Goal: Task Accomplishment & Management: Use online tool/utility

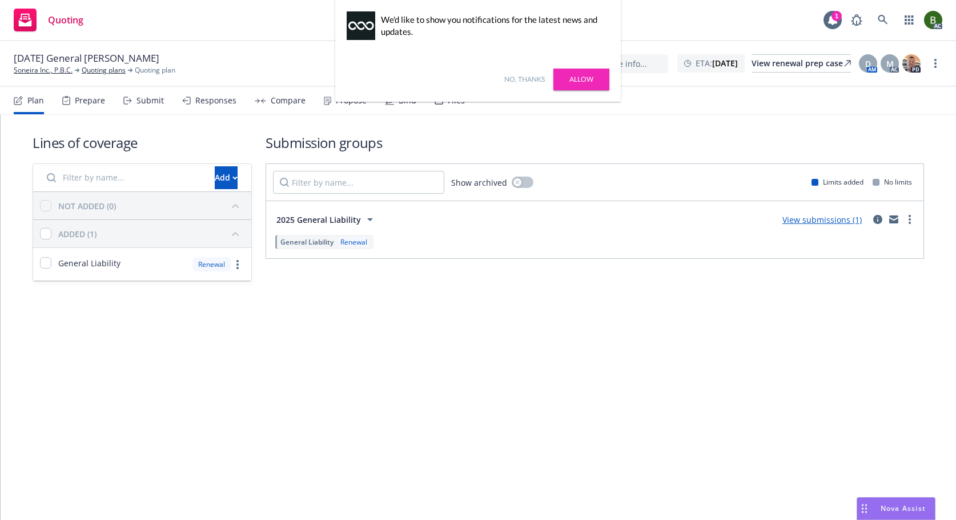
click at [460, 96] on div "No, thanks Allow" at bounding box center [477, 79] width 285 height 45
click at [505, 78] on link "No, thanks" at bounding box center [524, 79] width 41 height 10
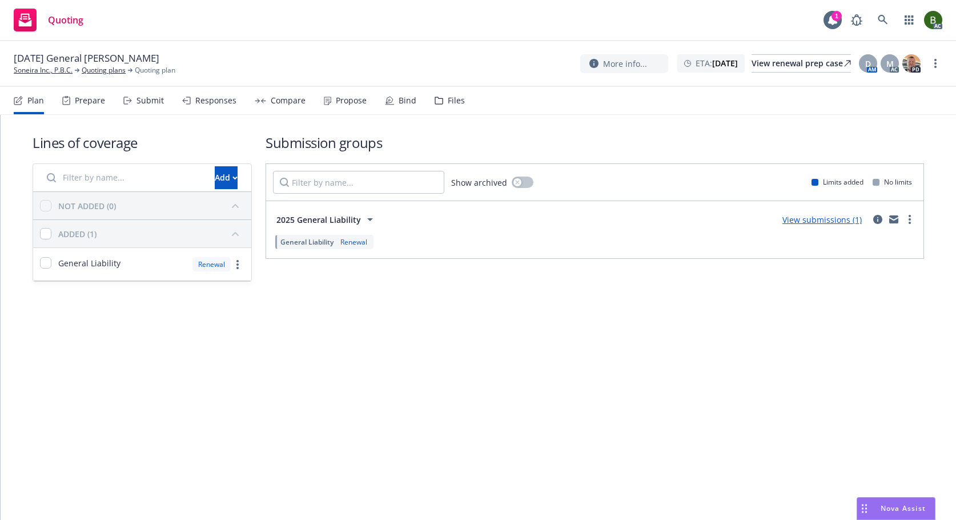
click at [442, 94] on div "Files" at bounding box center [449, 100] width 30 height 27
drag, startPoint x: 442, startPoint y: 109, endPoint x: 418, endPoint y: 67, distance: 48.3
click at [442, 109] on div "Files" at bounding box center [449, 100] width 30 height 27
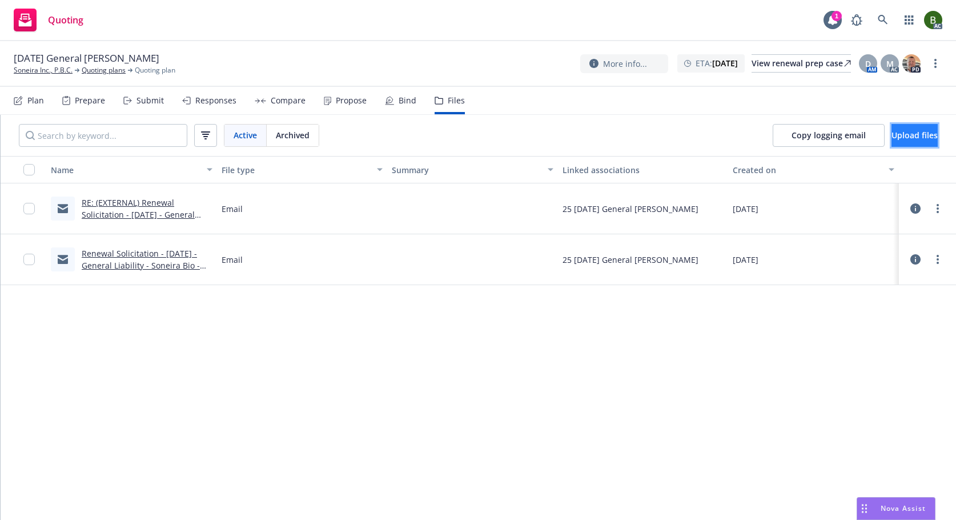
click at [908, 128] on button "Upload files" at bounding box center [914, 135] width 46 height 23
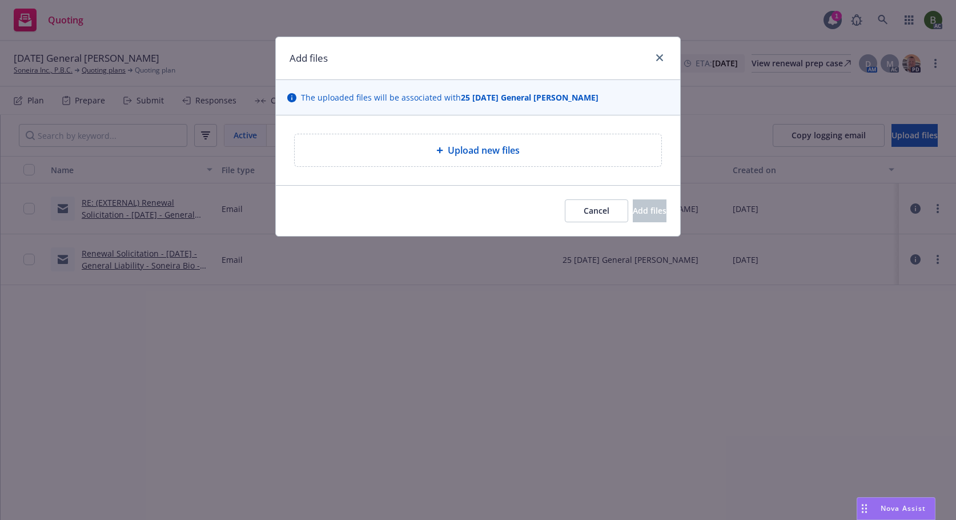
click at [486, 152] on span "Upload new files" at bounding box center [484, 150] width 72 height 14
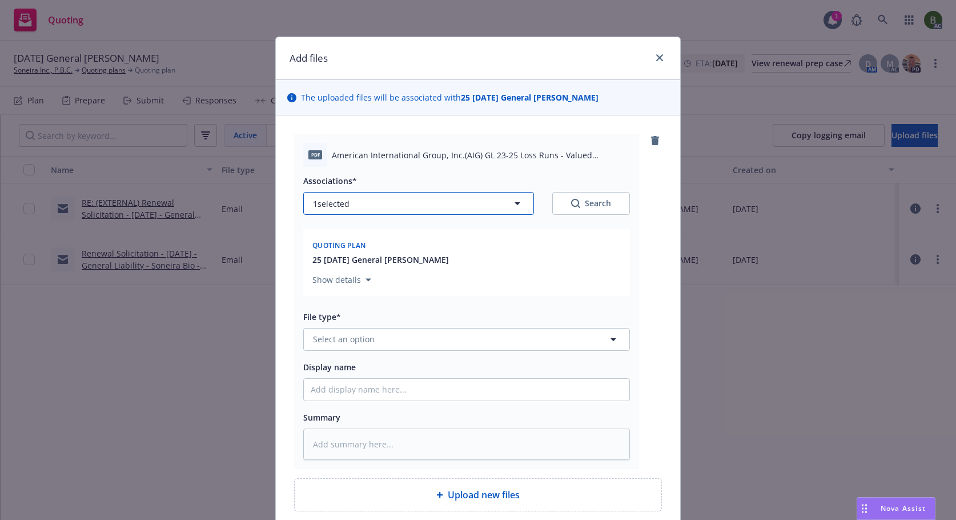
click at [365, 206] on button "1 selected" at bounding box center [418, 203] width 231 height 23
type textarea "x"
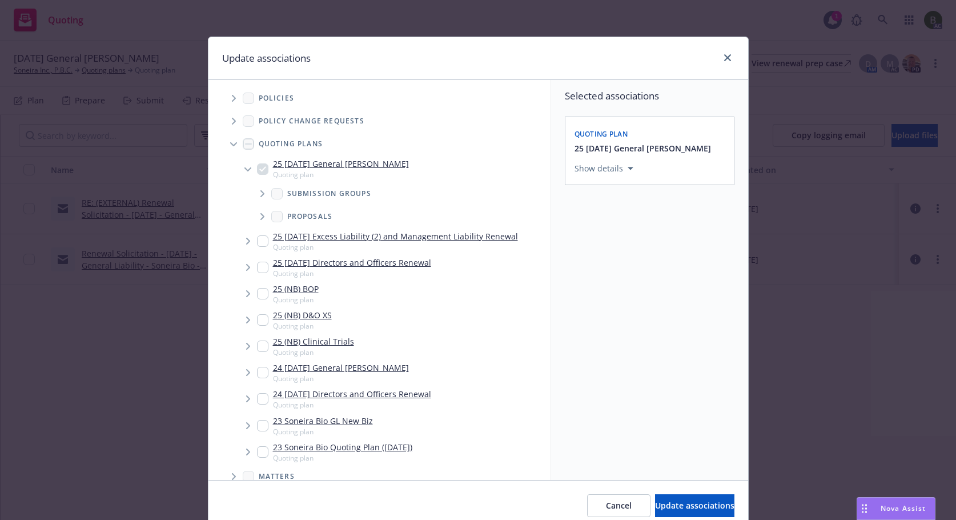
scroll to position [243, 0]
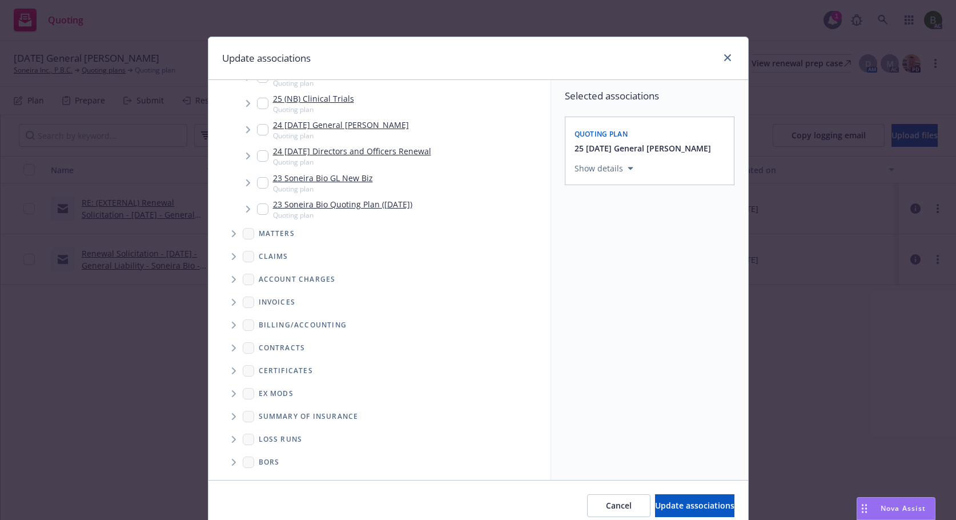
click at [235, 441] on span "Folder Tree Example" at bounding box center [233, 439] width 18 height 18
click at [277, 476] on link "2025" at bounding box center [286, 480] width 18 height 12
checkbox input "true"
click at [684, 508] on span "Update associations" at bounding box center [694, 505] width 79 height 11
type textarea "x"
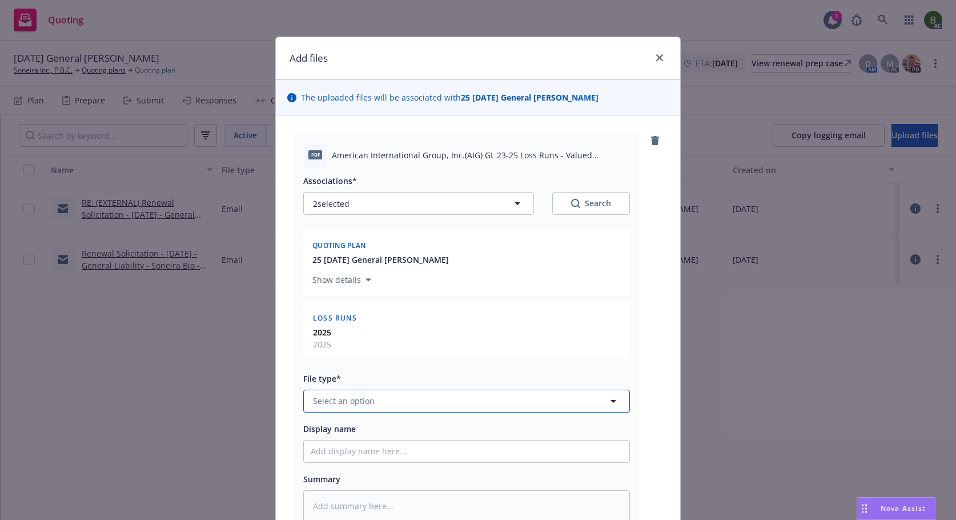
click at [454, 404] on button "Select an option" at bounding box center [466, 400] width 327 height 23
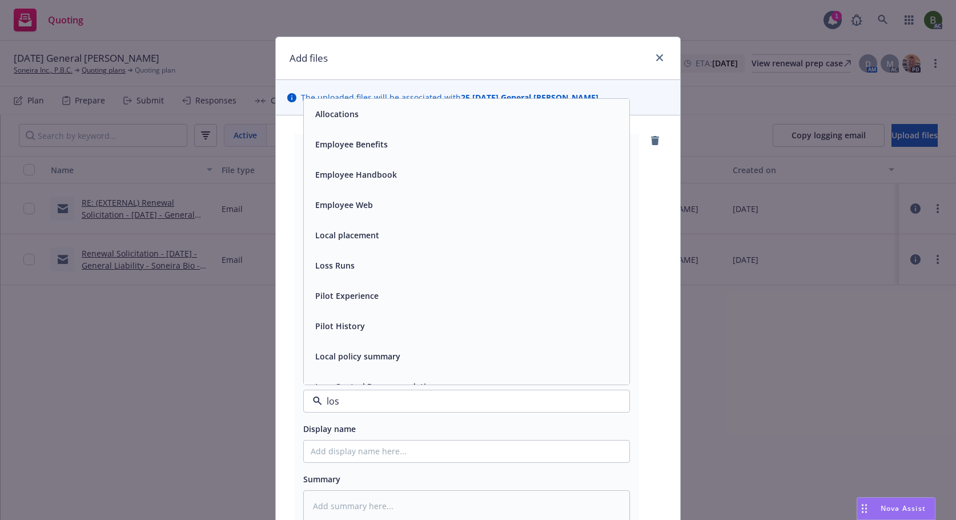
type input "loss"
click at [316, 113] on span "Loss Runs" at bounding box center [334, 114] width 39 height 12
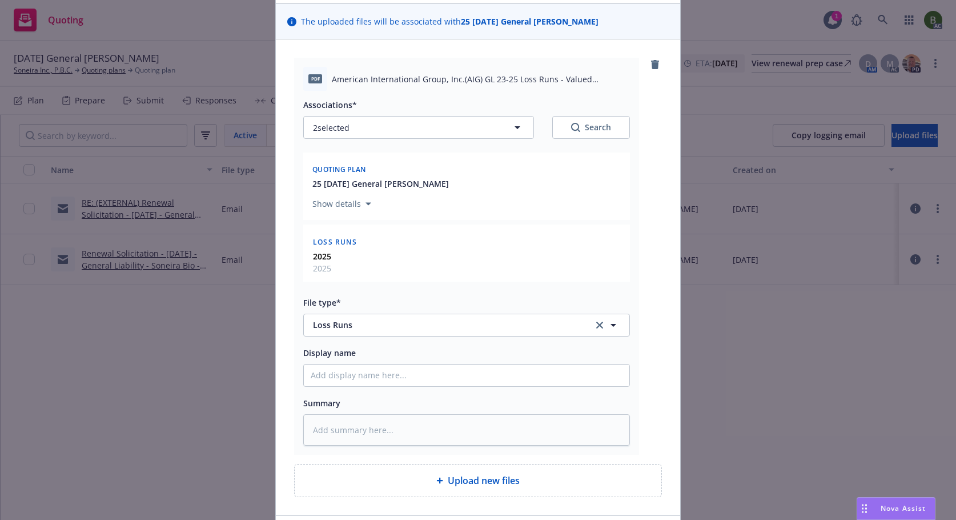
scroll to position [159, 0]
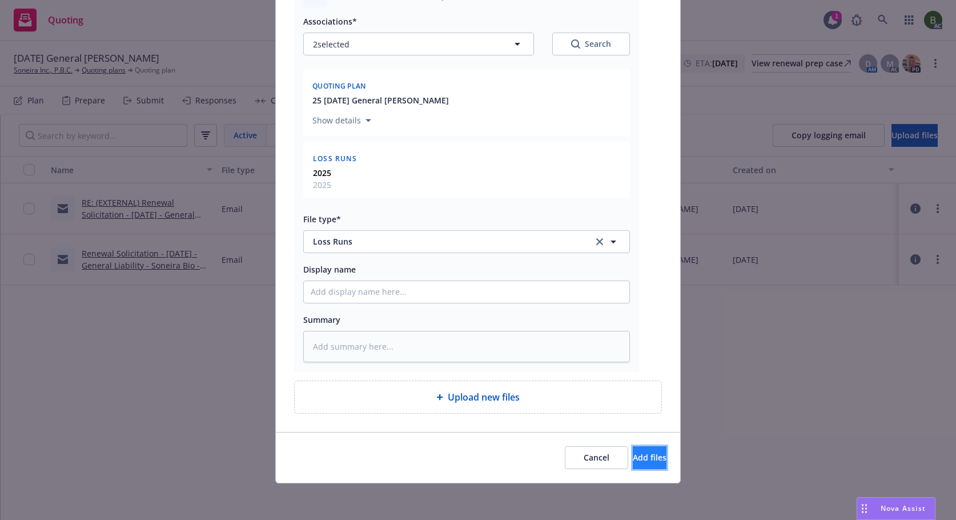
click at [638, 459] on span "Add files" at bounding box center [650, 457] width 34 height 11
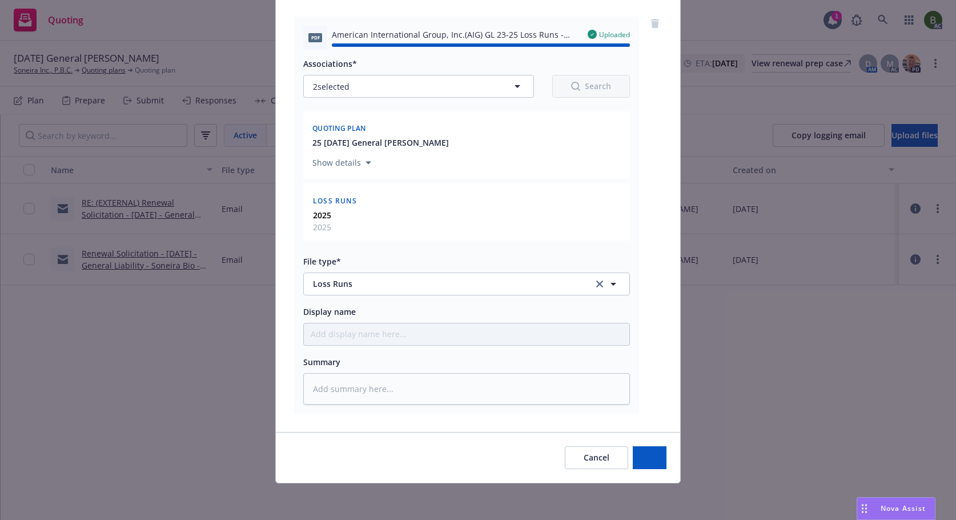
type textarea "x"
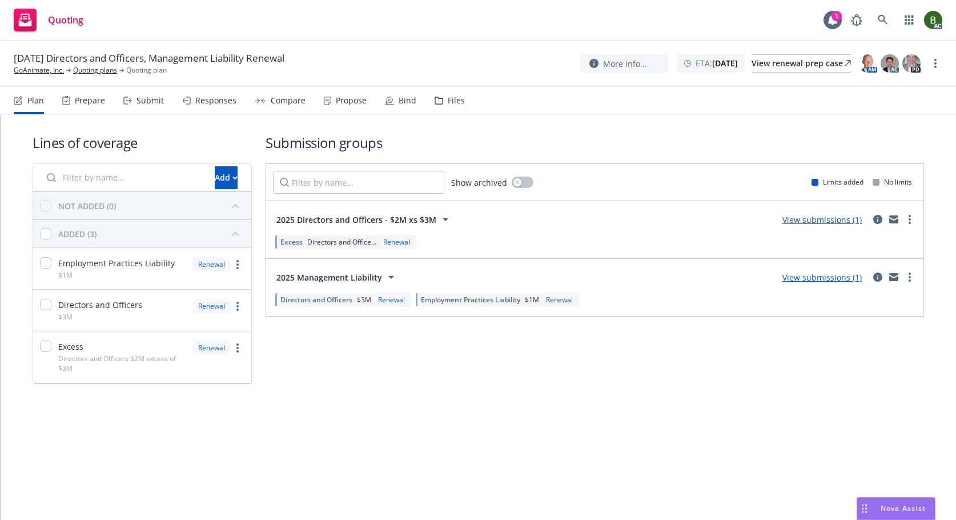
click at [450, 103] on div "Files" at bounding box center [456, 100] width 17 height 9
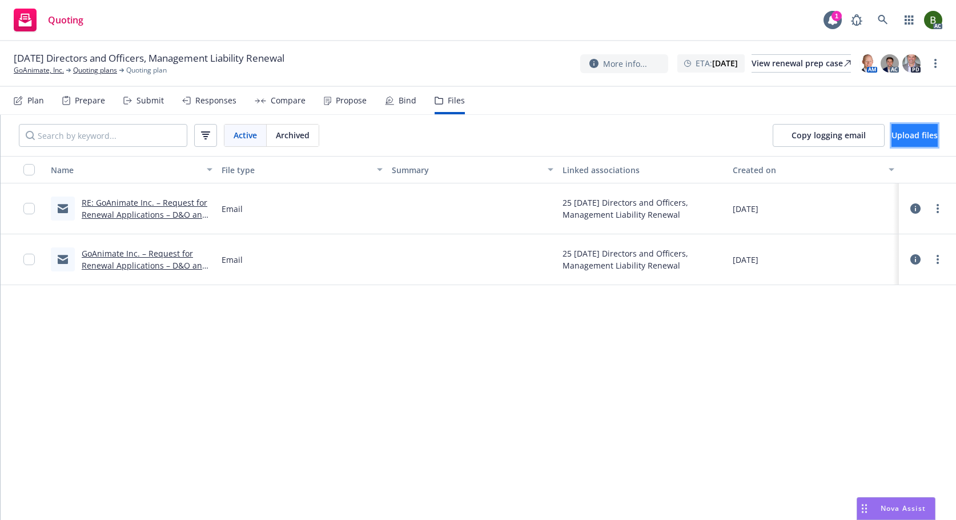
click at [891, 128] on button "Upload files" at bounding box center [914, 135] width 46 height 23
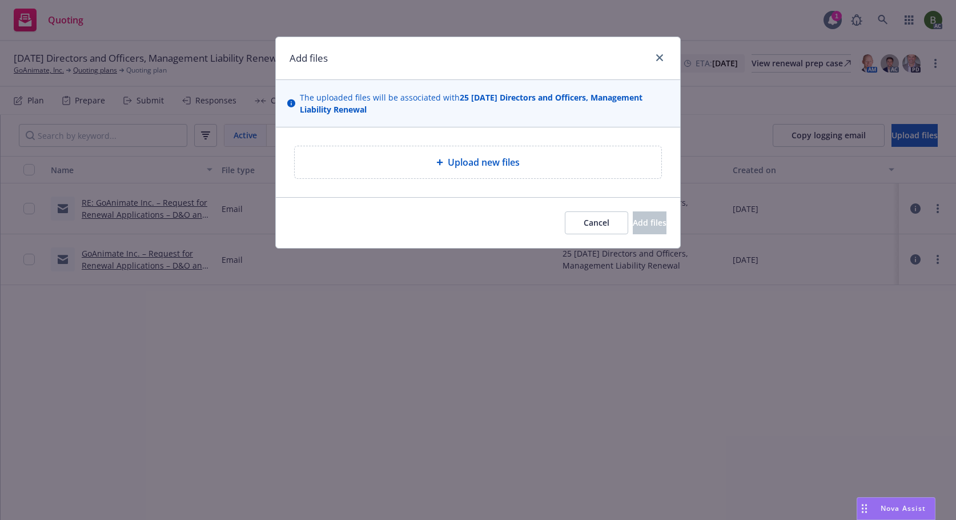
click at [462, 162] on span "Upload new files" at bounding box center [484, 162] width 72 height 14
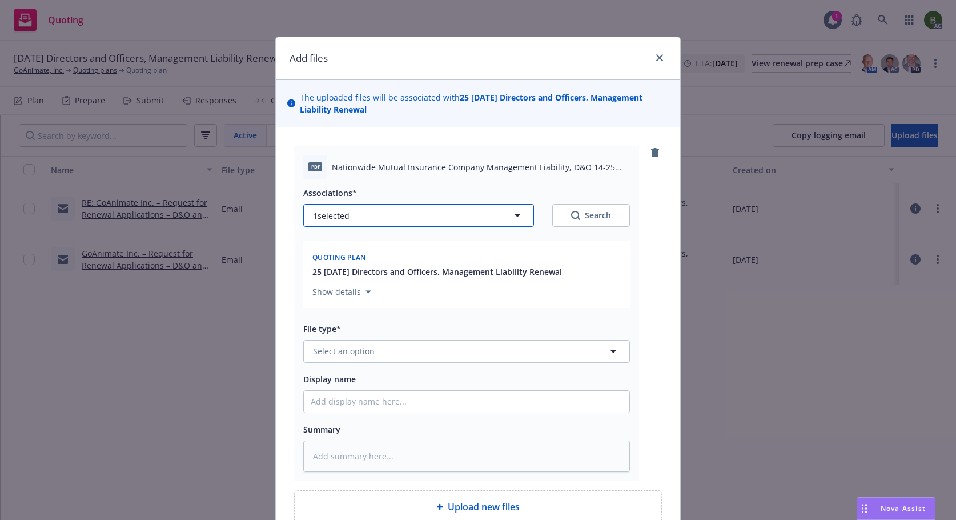
click at [373, 217] on button "1 selected" at bounding box center [418, 215] width 231 height 23
type textarea "x"
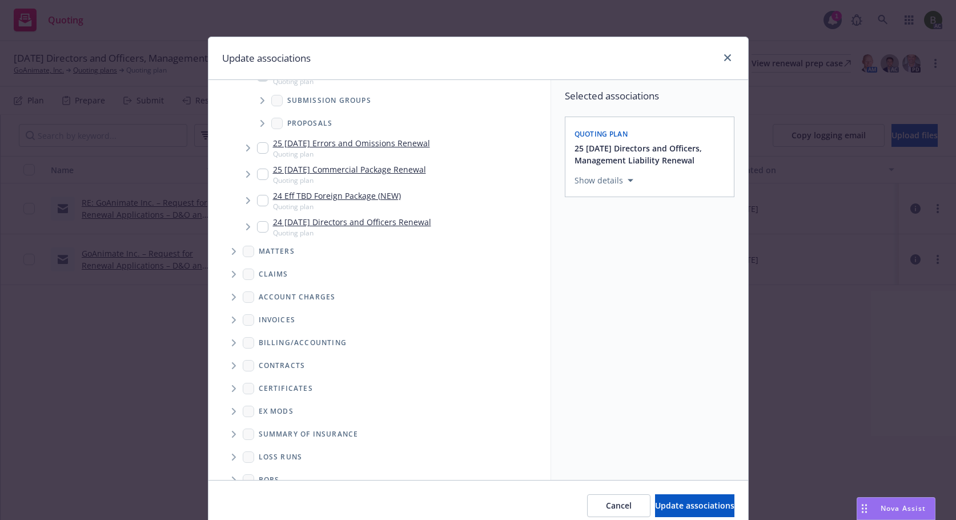
scroll to position [111, 0]
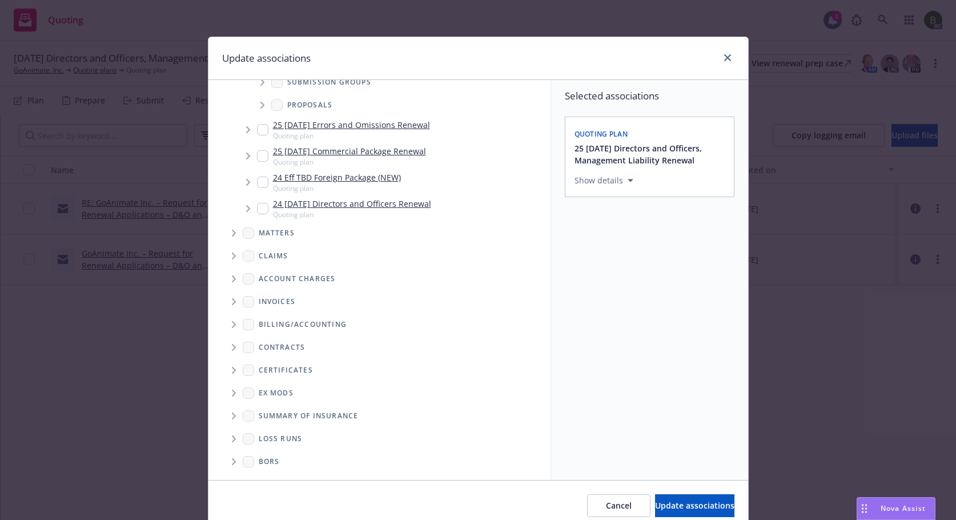
click at [226, 441] on span "Folder Tree Example" at bounding box center [233, 438] width 18 height 18
click at [259, 474] on input "Folder Tree Example" at bounding box center [264, 479] width 11 height 11
checkbox input "true"
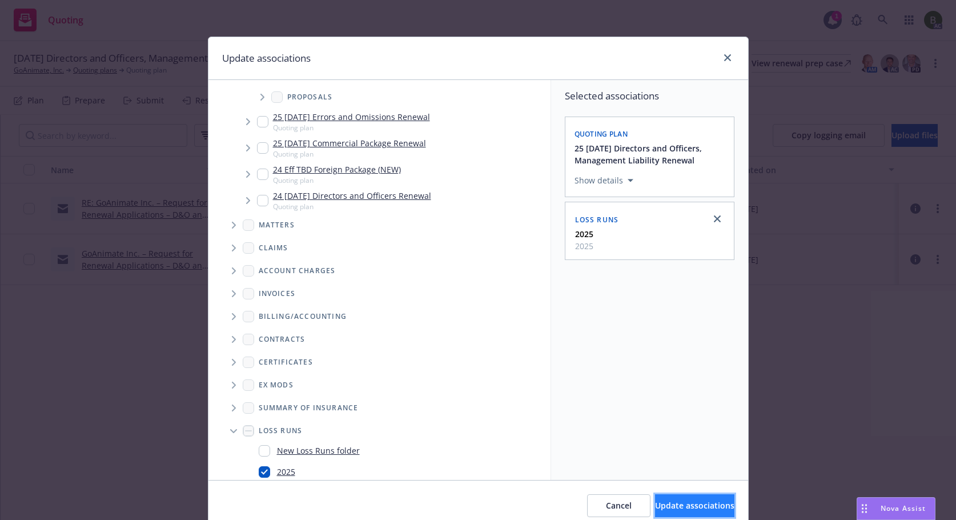
click at [683, 513] on button "Update associations" at bounding box center [694, 505] width 79 height 23
type textarea "x"
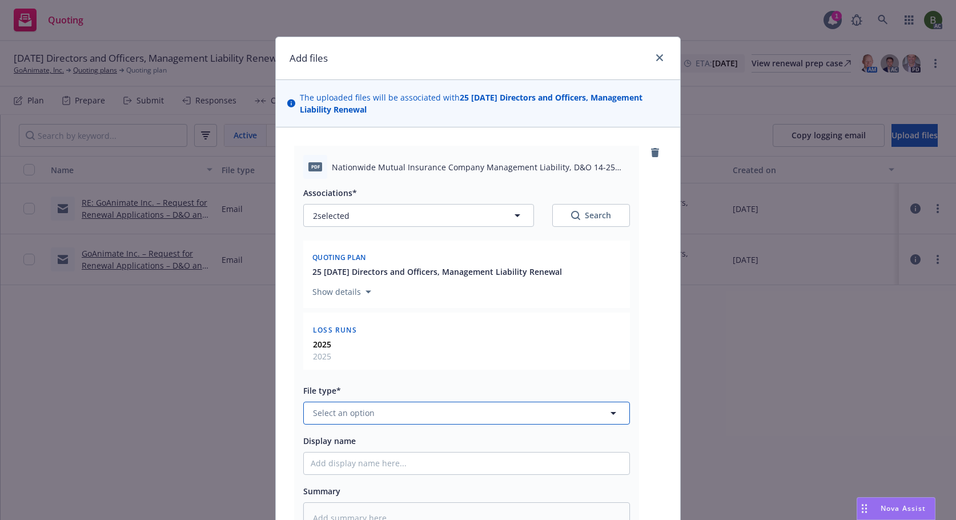
click at [345, 420] on button "Select an option" at bounding box center [466, 412] width 327 height 23
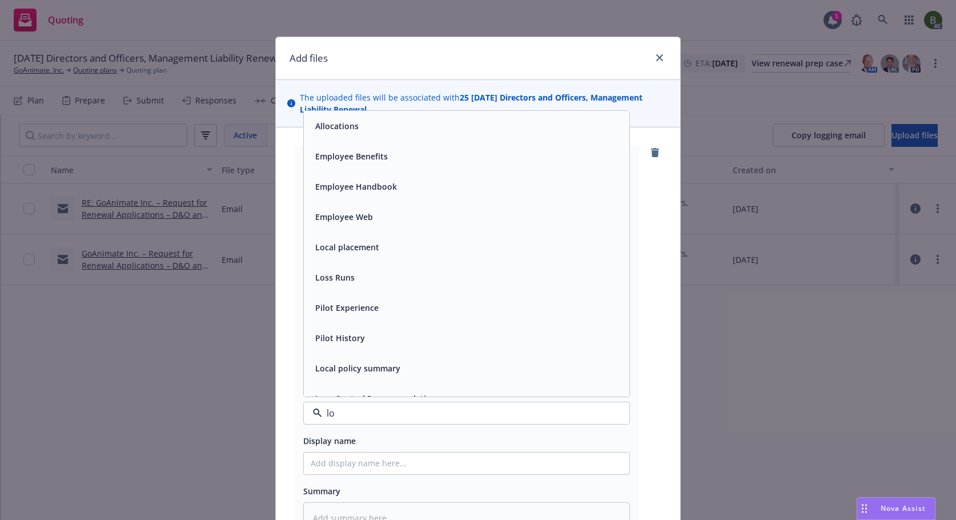
type input "los"
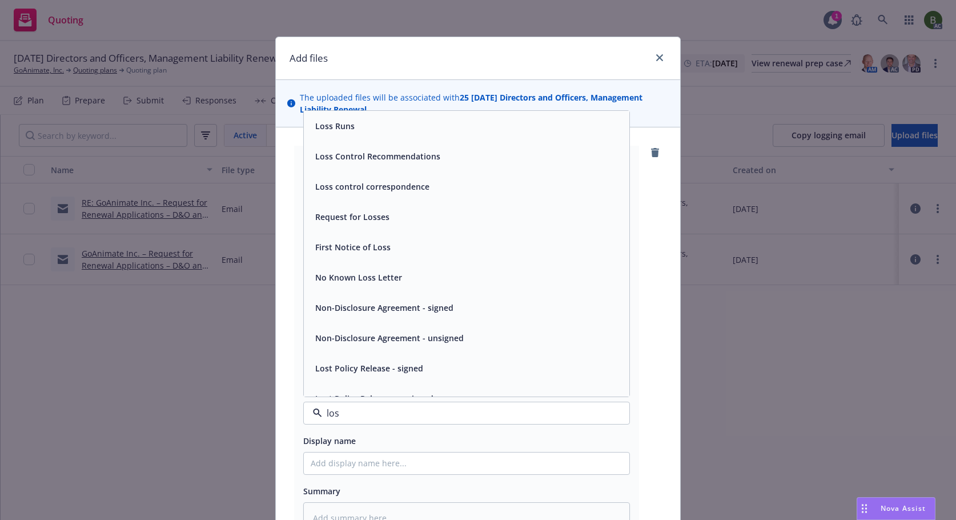
click at [348, 133] on div "Loss Runs" at bounding box center [334, 126] width 46 height 17
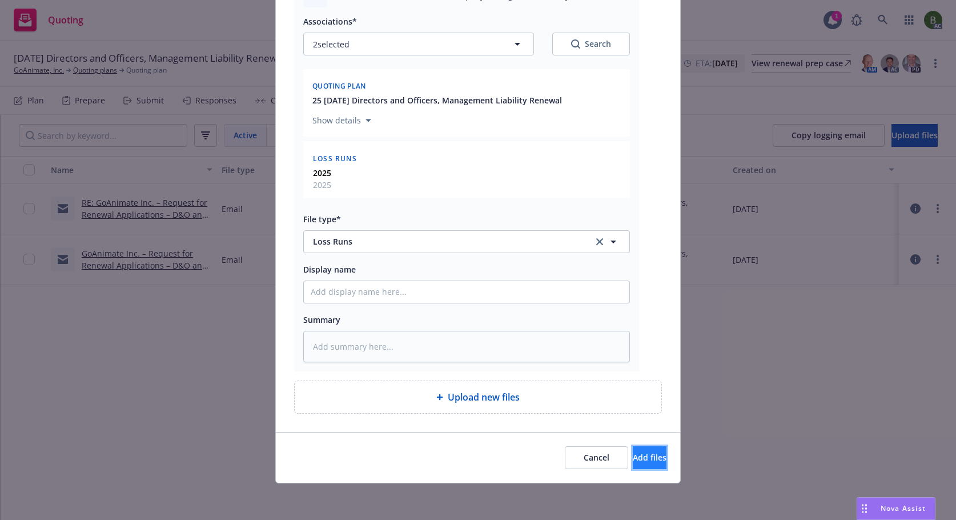
click at [633, 452] on span "Add files" at bounding box center [650, 457] width 34 height 11
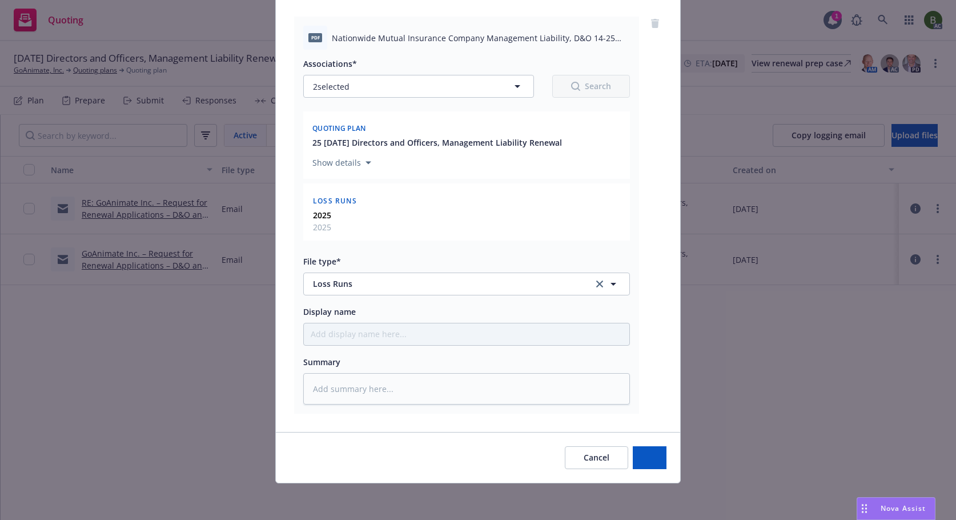
scroll to position [129, 0]
type textarea "x"
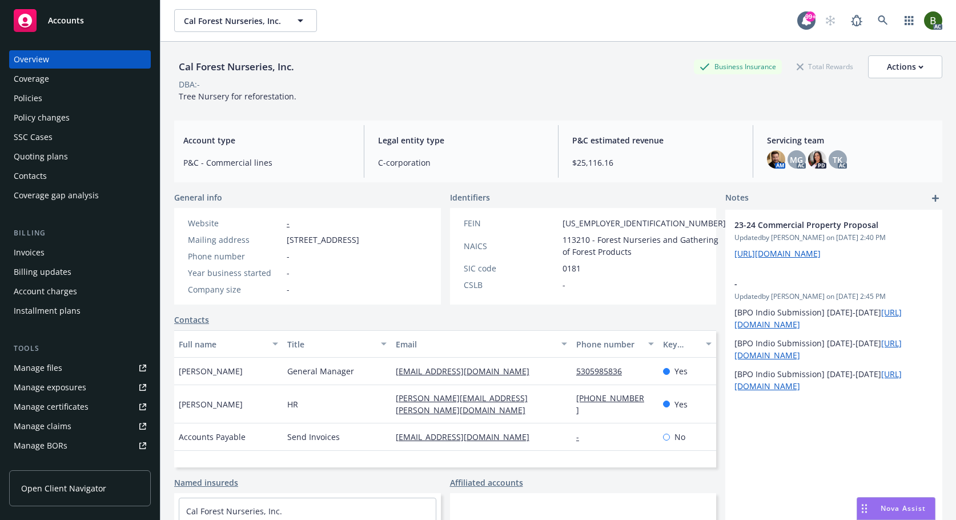
click at [49, 369] on div "Manage files" at bounding box center [38, 368] width 49 height 18
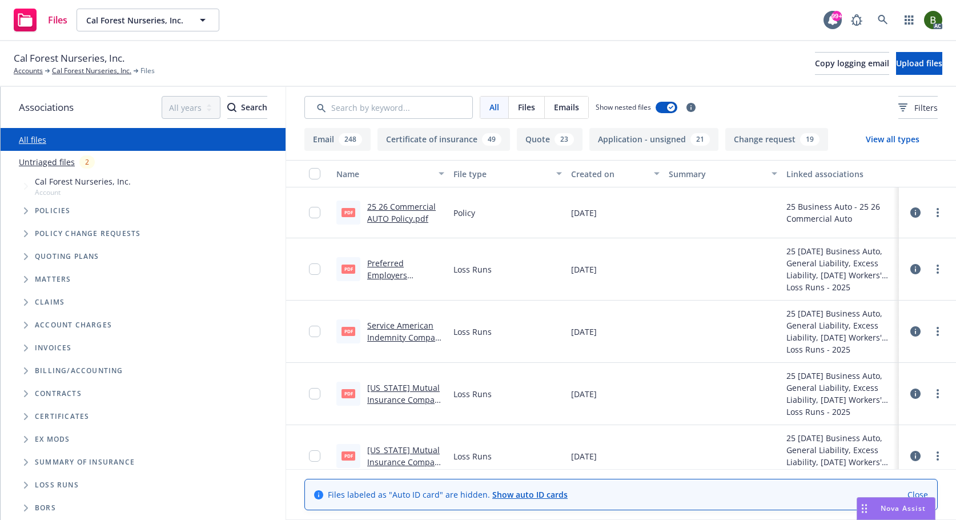
click at [394, 274] on link "Preferred Employers Insurance Company WC [DATE] - [DATE] Loss Runs - Valued [DA…" at bounding box center [405, 292] width 77 height 71
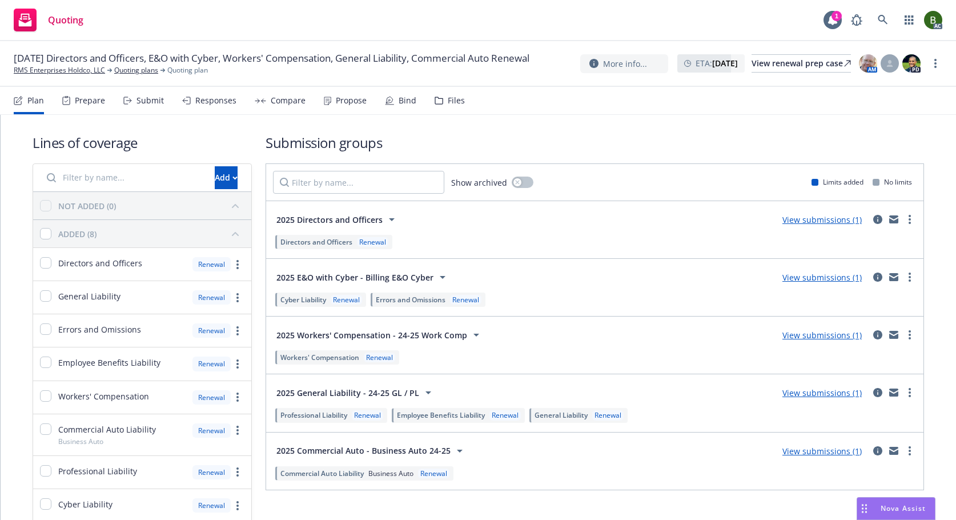
drag, startPoint x: 442, startPoint y: 99, endPoint x: 631, endPoint y: 146, distance: 194.7
click at [442, 99] on div "Files" at bounding box center [449, 100] width 30 height 27
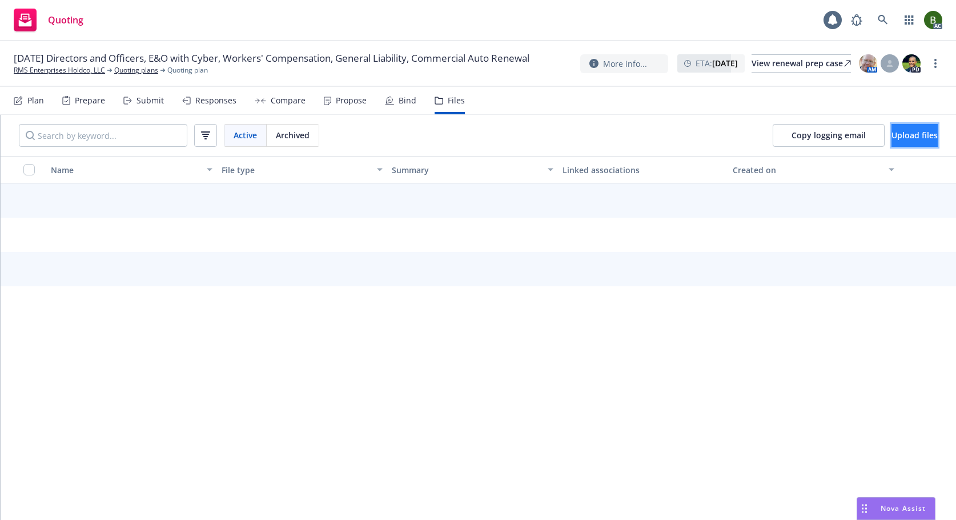
click at [900, 135] on span "Upload files" at bounding box center [914, 135] width 46 height 11
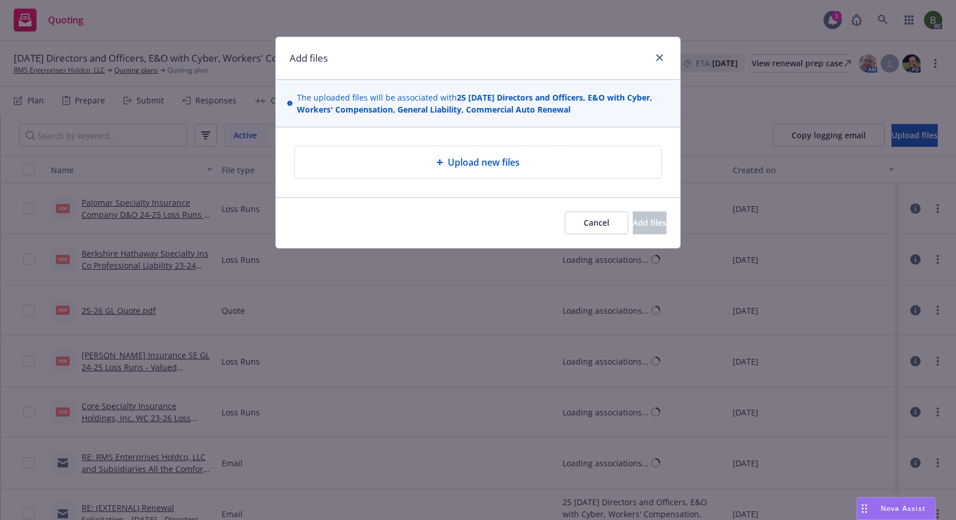
click at [492, 159] on span "Upload new files" at bounding box center [484, 162] width 72 height 14
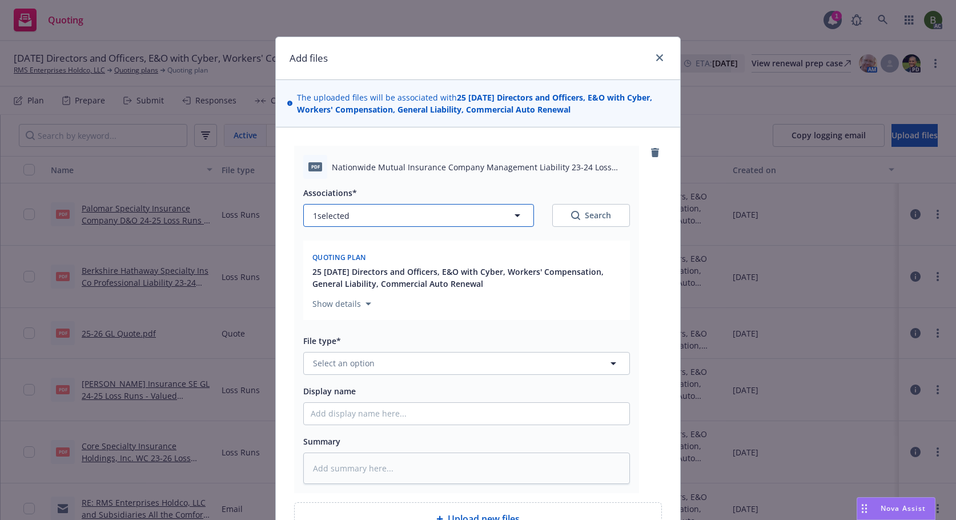
click at [381, 219] on button "1 selected" at bounding box center [418, 215] width 231 height 23
type textarea "x"
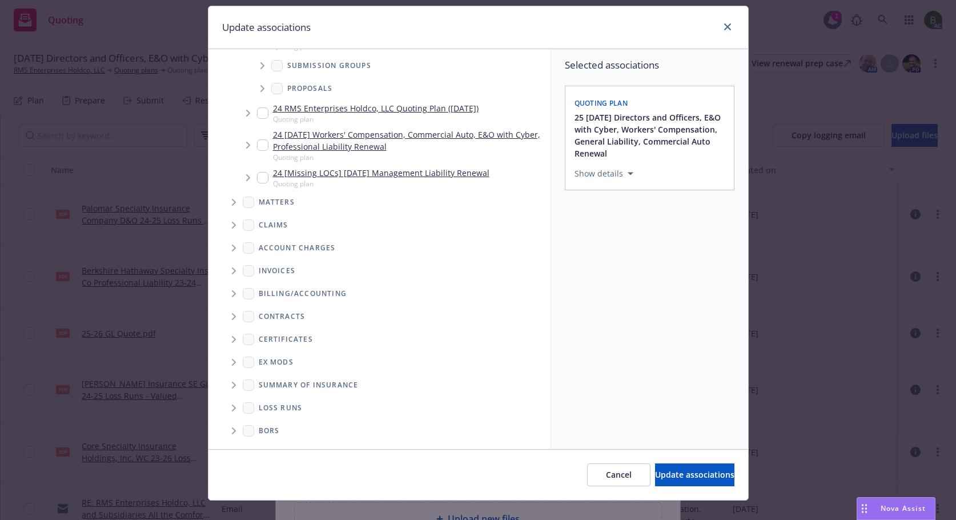
scroll to position [48, 0]
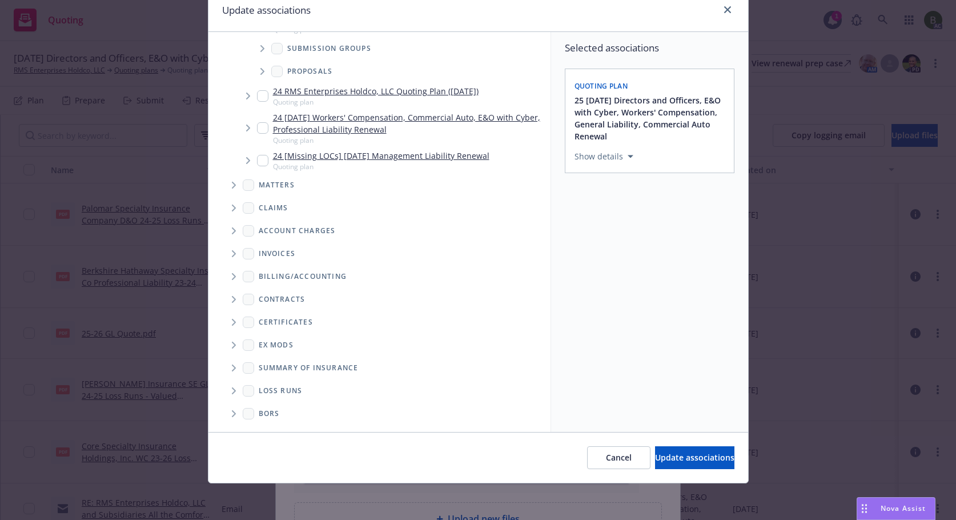
click at [232, 390] on span "Folder Tree Example" at bounding box center [233, 390] width 18 height 18
click at [279, 425] on link "2025" at bounding box center [286, 431] width 18 height 12
checkbox input "true"
click at [671, 464] on button "Update associations" at bounding box center [694, 457] width 79 height 23
type textarea "x"
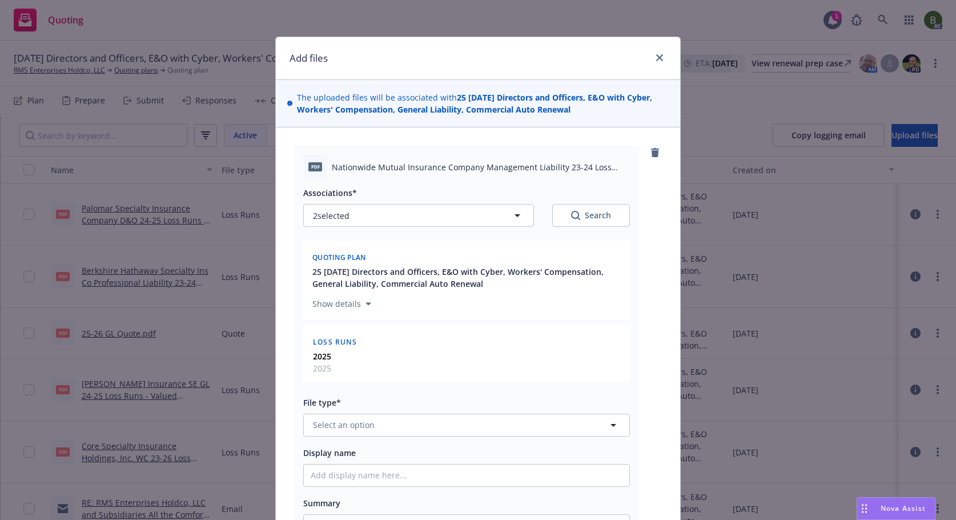
click at [372, 409] on div "File type* Select an option" at bounding box center [466, 415] width 327 height 41
click at [385, 427] on button "Select an option" at bounding box center [466, 424] width 327 height 23
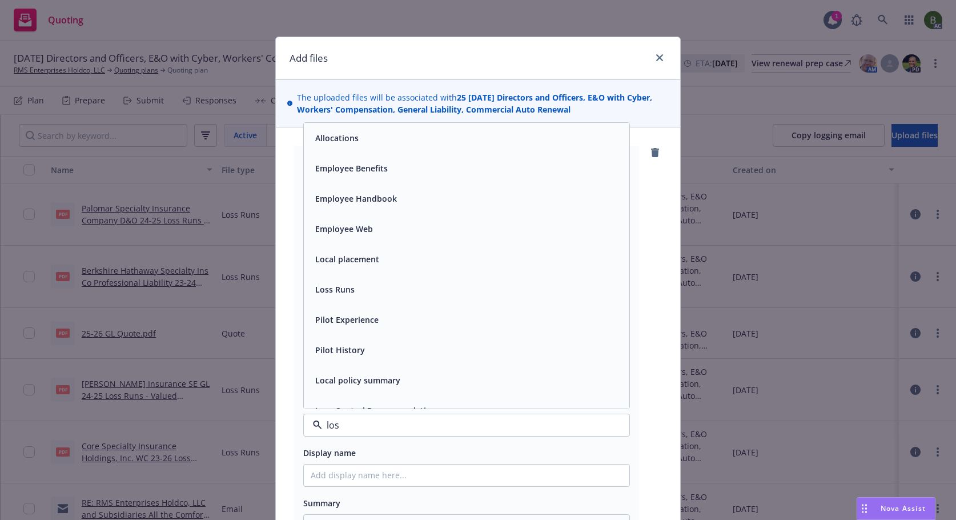
type input "loss"
click at [329, 135] on span "Loss Runs" at bounding box center [334, 138] width 39 height 12
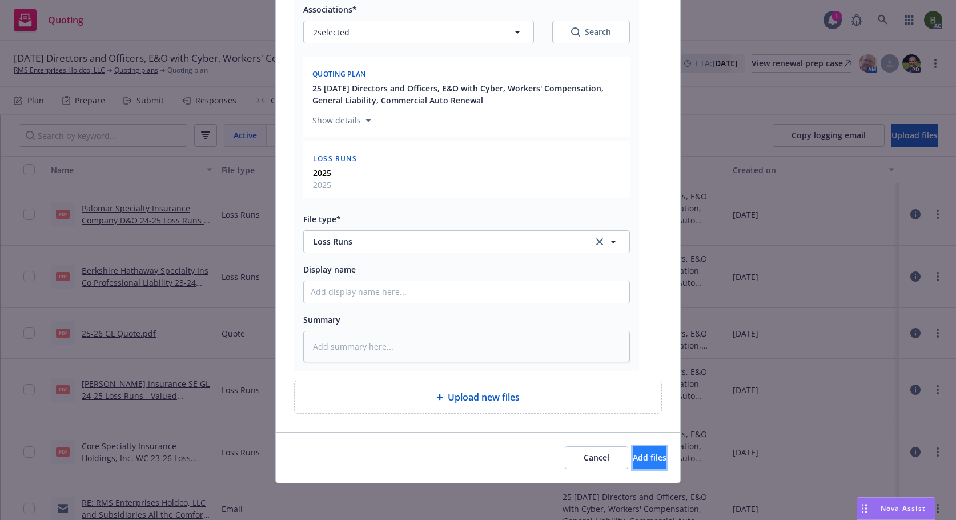
click at [633, 457] on span "Add files" at bounding box center [650, 457] width 34 height 11
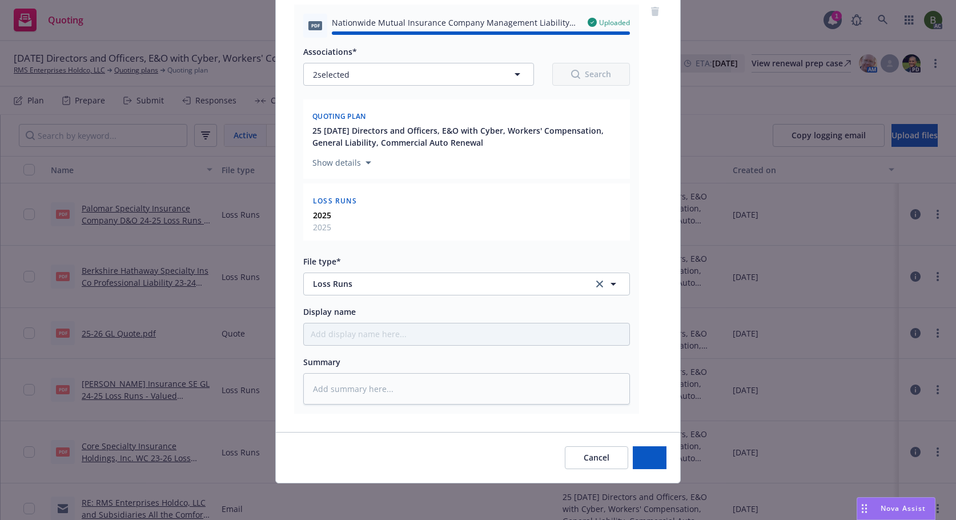
type textarea "x"
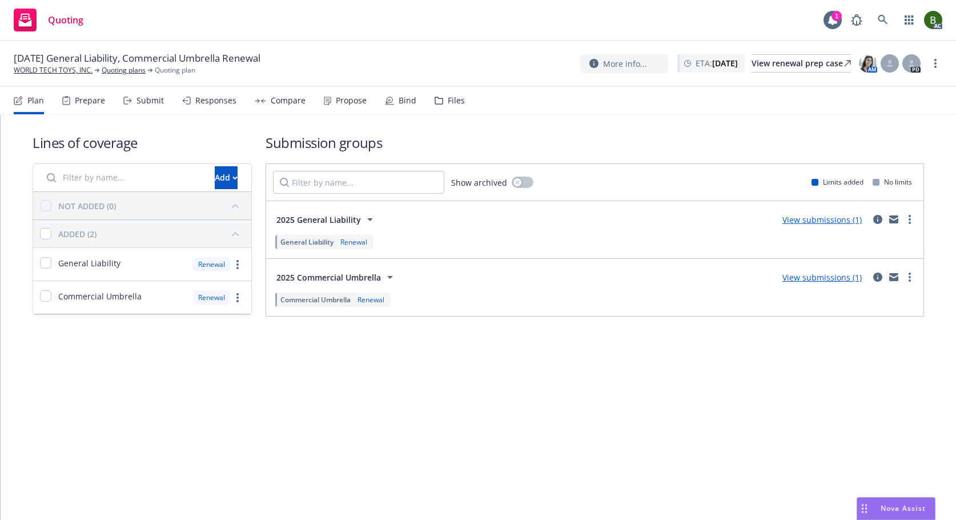
click at [438, 102] on icon at bounding box center [438, 100] width 7 height 7
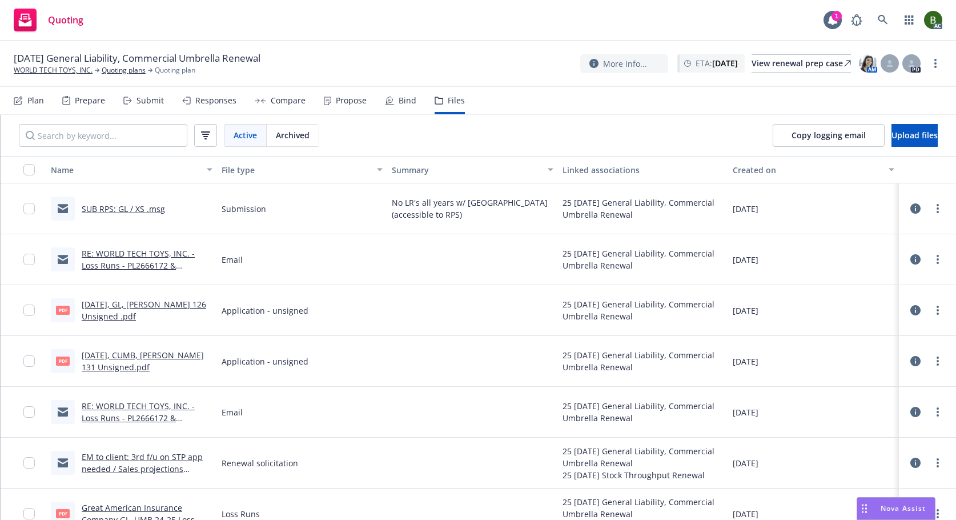
click at [194, 253] on link "RE: WORLD TECH TOYS, INC. - Loss Runs - PL2666172 & XS3289377" at bounding box center [138, 265] width 113 height 35
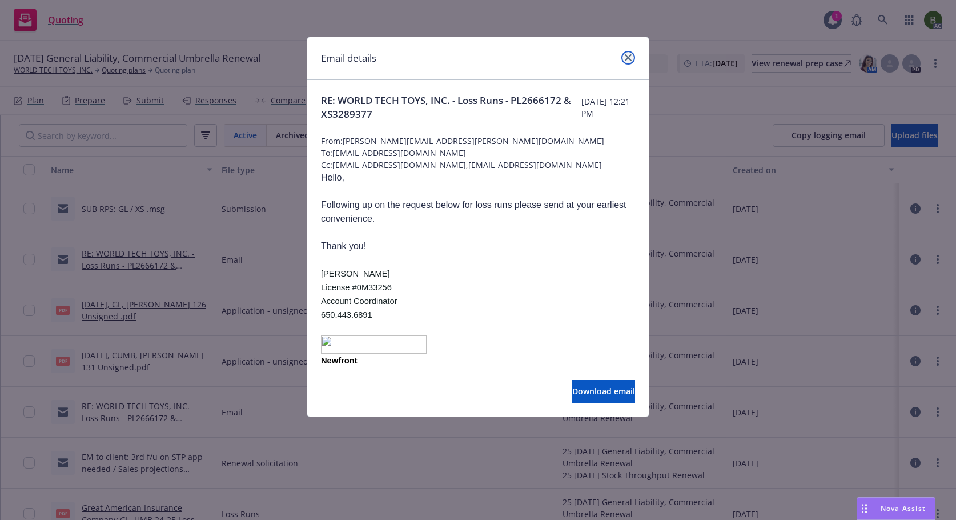
click at [626, 56] on icon "close" at bounding box center [628, 57] width 7 height 7
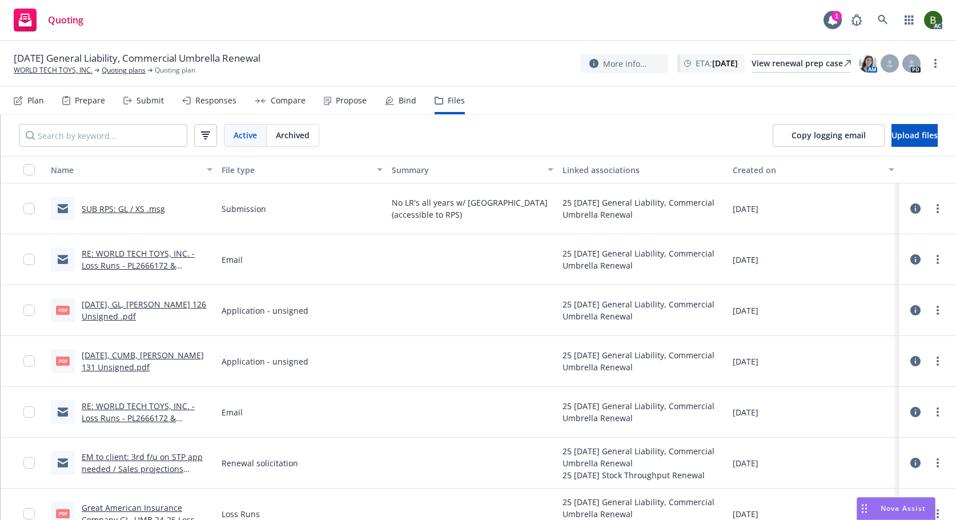
click at [152, 263] on link "RE: WORLD TECH TOYS, INC. - Loss Runs - PL2666172 & XS3289377" at bounding box center [138, 265] width 113 height 35
